Goal: Information Seeking & Learning: Check status

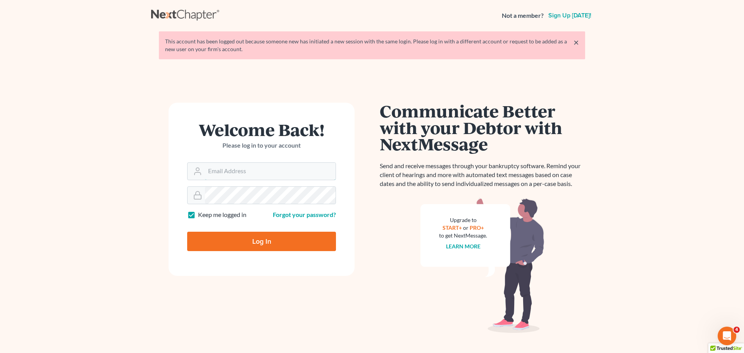
type input "[PERSON_NAME][EMAIL_ADDRESS][DOMAIN_NAME]"
click at [260, 243] on input "Log In" at bounding box center [261, 241] width 149 height 19
type input "Thinking..."
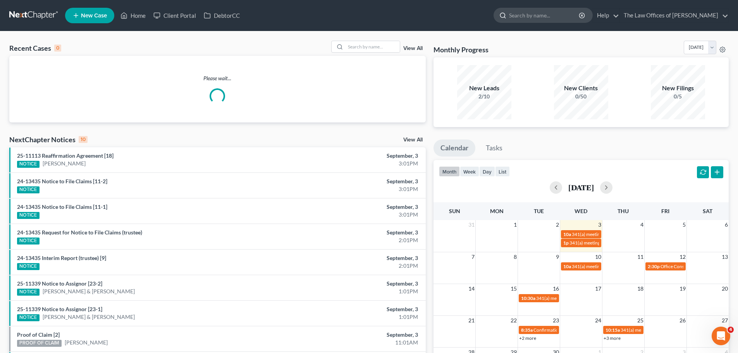
click at [531, 19] on input "search" at bounding box center [544, 15] width 71 height 14
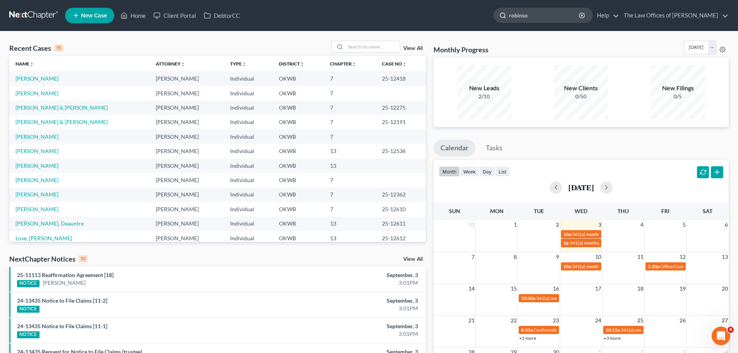
type input "[PERSON_NAME]"
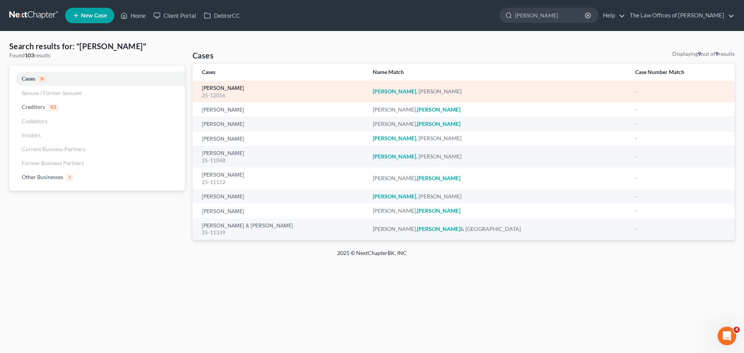
click at [244, 88] on link "[PERSON_NAME]" at bounding box center [223, 88] width 42 height 5
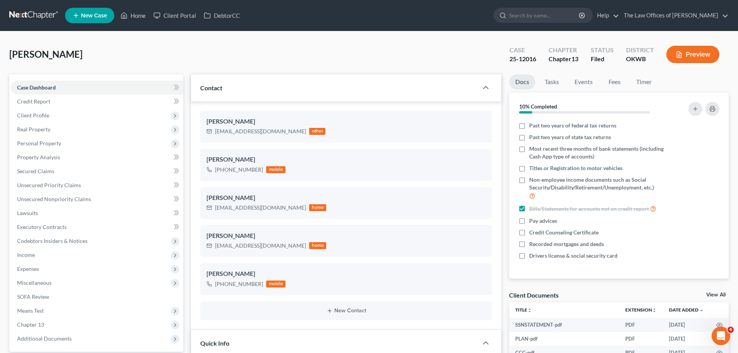
scroll to position [30, 0]
click at [53, 338] on span "Additional Documents" at bounding box center [44, 338] width 55 height 7
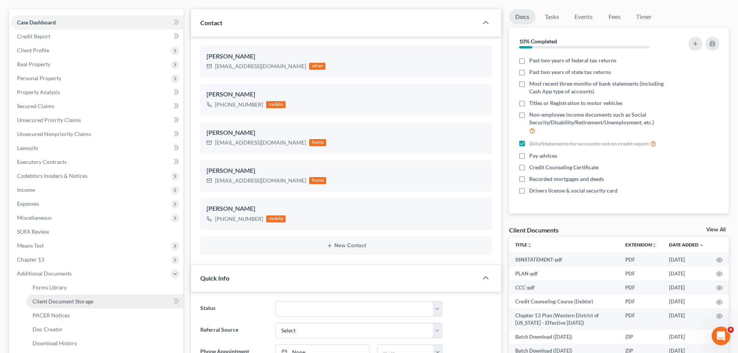
scroll to position [77, 0]
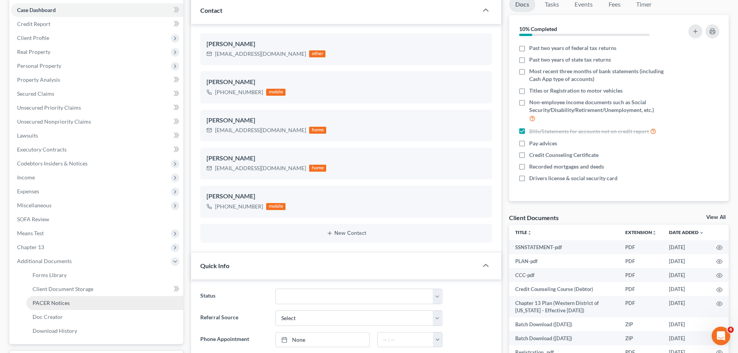
click at [72, 298] on link "PACER Notices" at bounding box center [104, 303] width 157 height 14
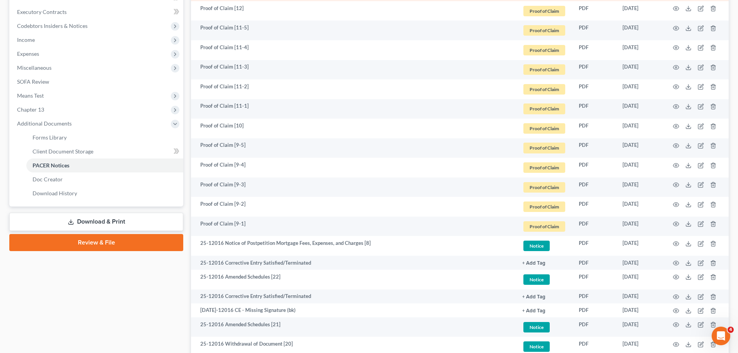
scroll to position [232, 0]
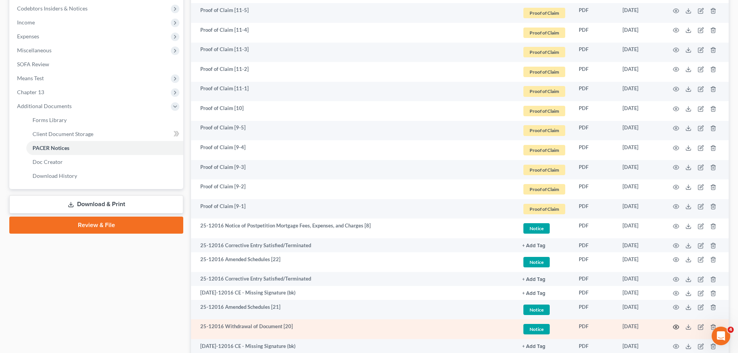
click at [675, 326] on circle "button" at bounding box center [676, 327] width 2 height 2
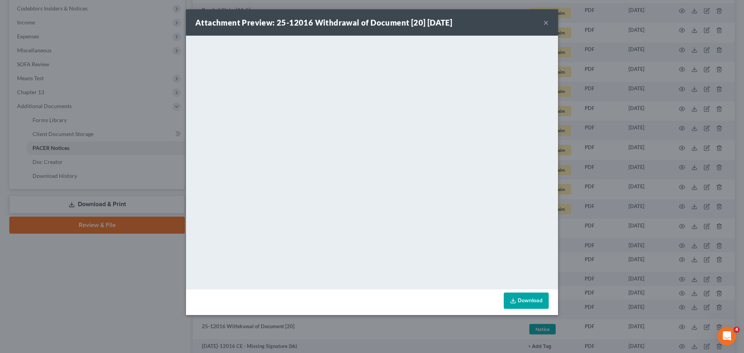
click at [548, 21] on button "×" at bounding box center [545, 22] width 5 height 9
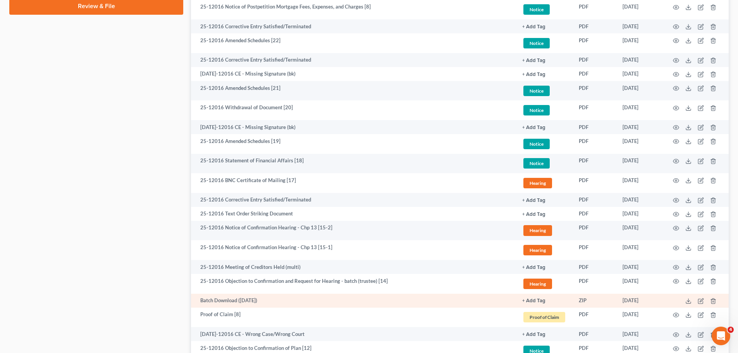
scroll to position [465, 0]
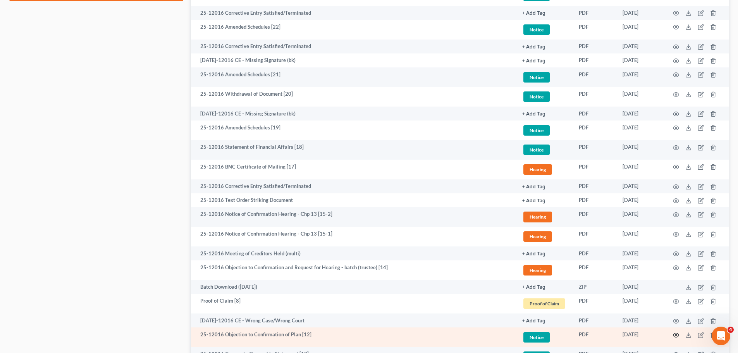
click at [674, 334] on icon "button" at bounding box center [676, 335] width 6 height 4
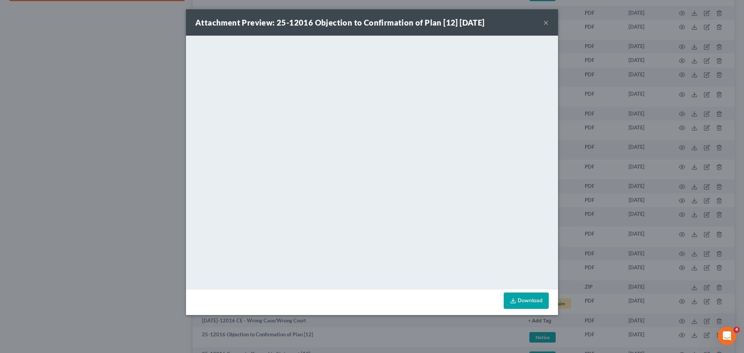
click at [543, 22] on button "×" at bounding box center [545, 22] width 5 height 9
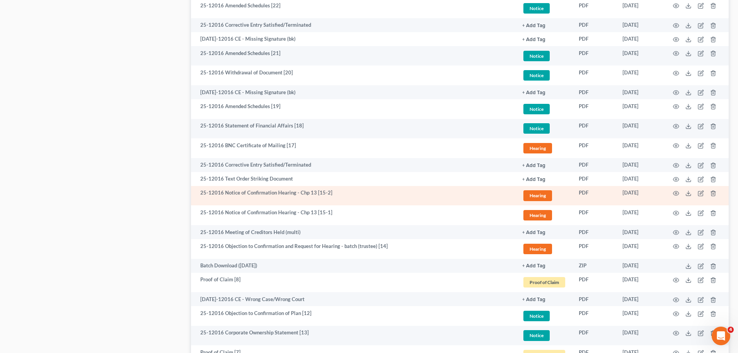
scroll to position [504, 0]
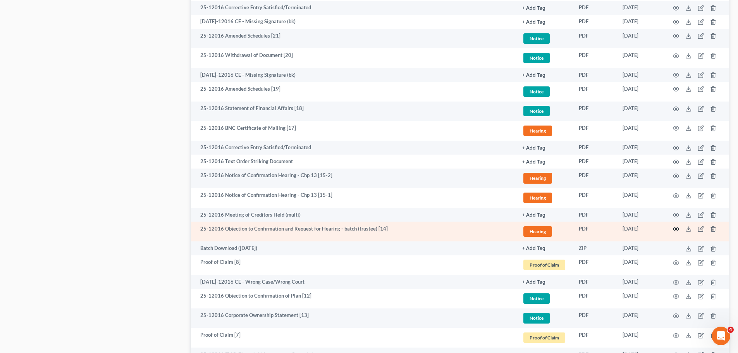
click at [674, 229] on icon "button" at bounding box center [676, 229] width 6 height 6
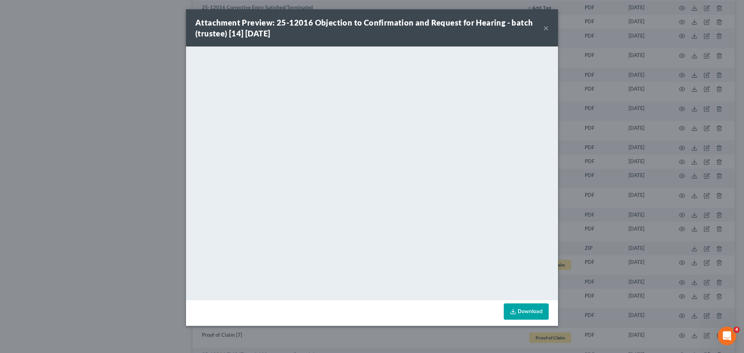
click at [546, 23] on button "×" at bounding box center [545, 27] width 5 height 9
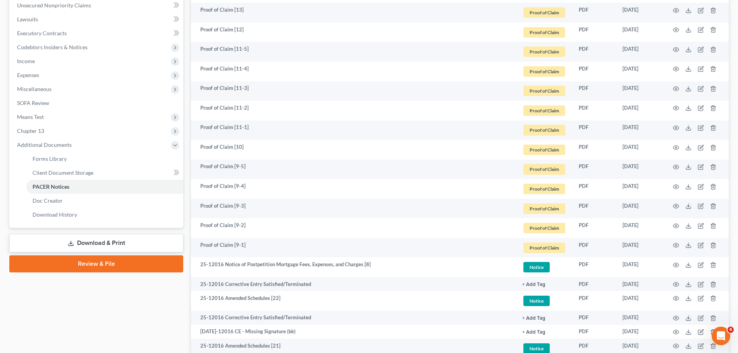
scroll to position [155, 0]
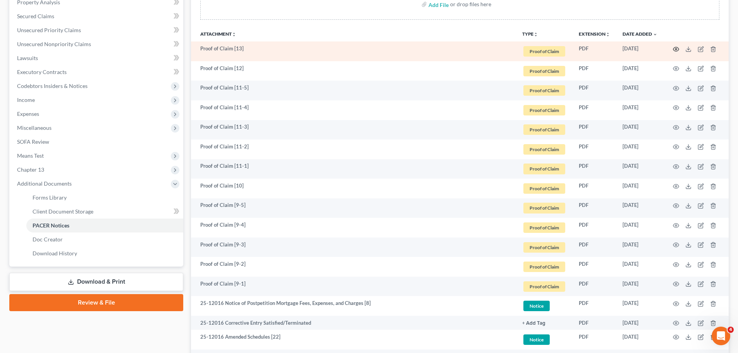
click at [676, 49] on icon "button" at bounding box center [676, 49] width 6 height 6
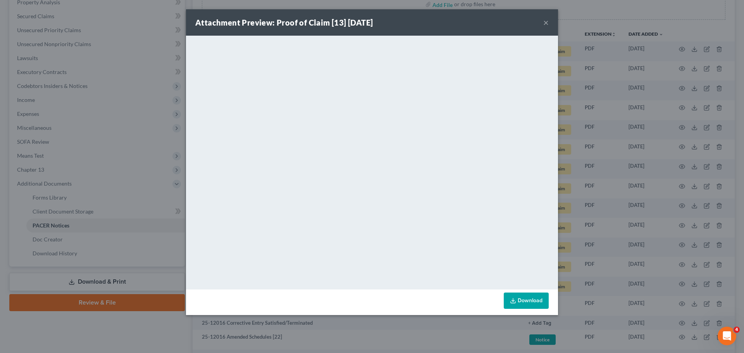
click at [546, 22] on button "×" at bounding box center [545, 22] width 5 height 9
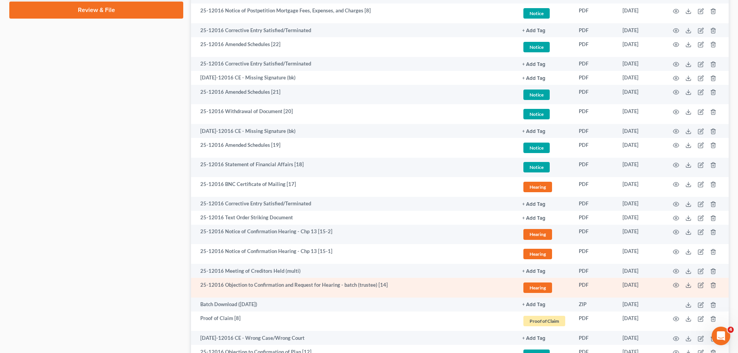
scroll to position [465, 0]
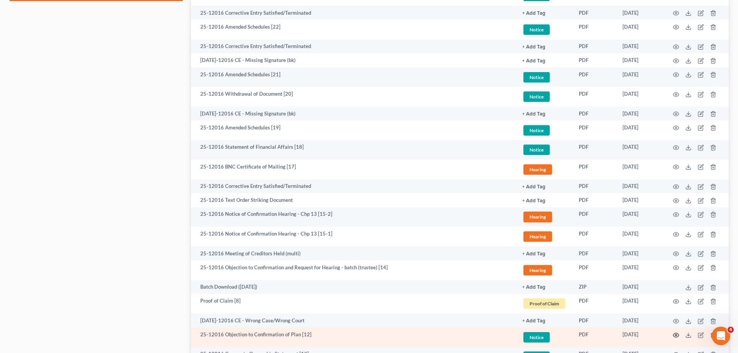
click at [676, 334] on circle "button" at bounding box center [676, 335] width 2 height 2
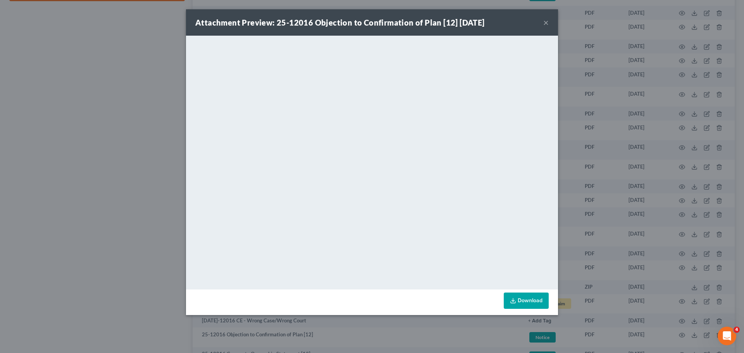
click at [544, 21] on button "×" at bounding box center [545, 22] width 5 height 9
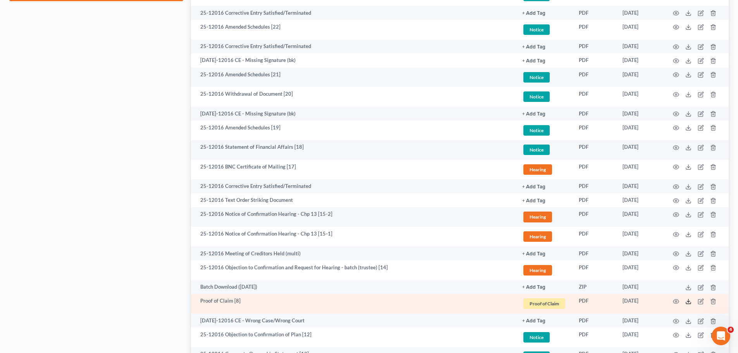
click at [691, 299] on icon at bounding box center [688, 301] width 6 height 6
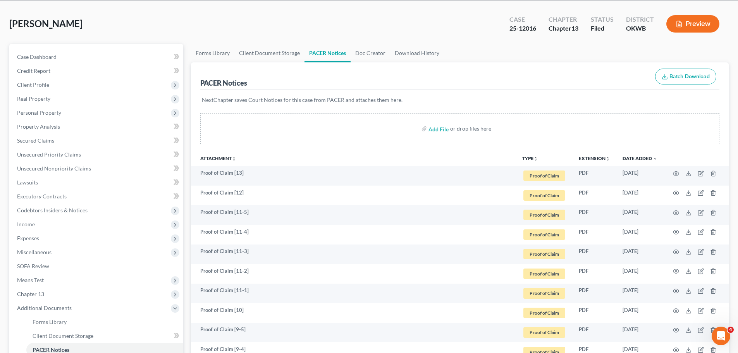
scroll to position [0, 0]
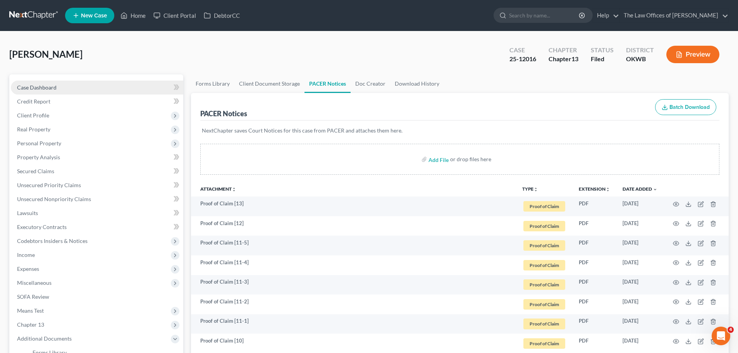
click at [71, 88] on link "Case Dashboard" at bounding box center [97, 88] width 172 height 14
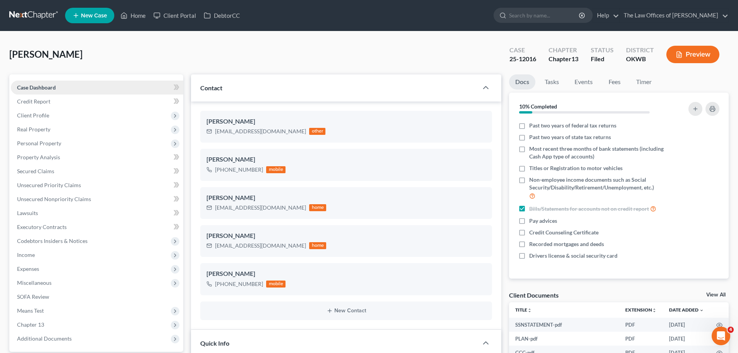
scroll to position [30, 0]
